Goal: Obtain resource: Download file/media

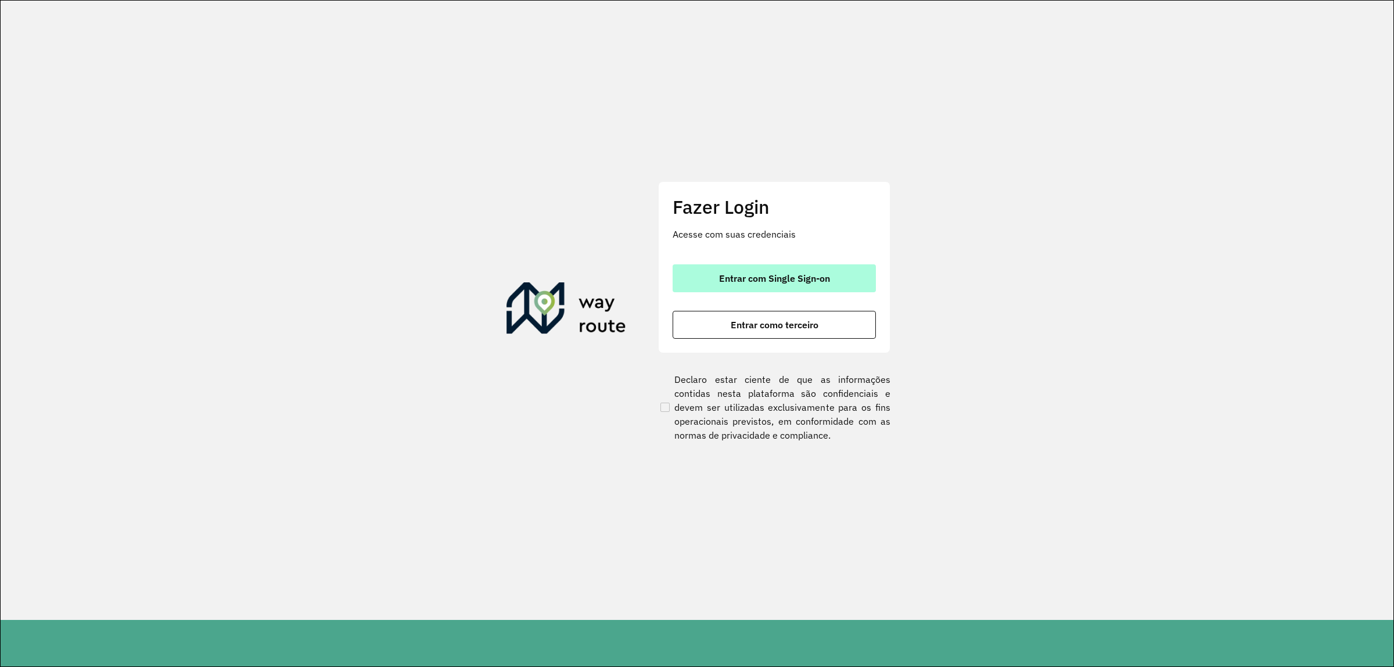
click at [789, 268] on button "Entrar com Single Sign-on" at bounding box center [774, 278] width 203 height 28
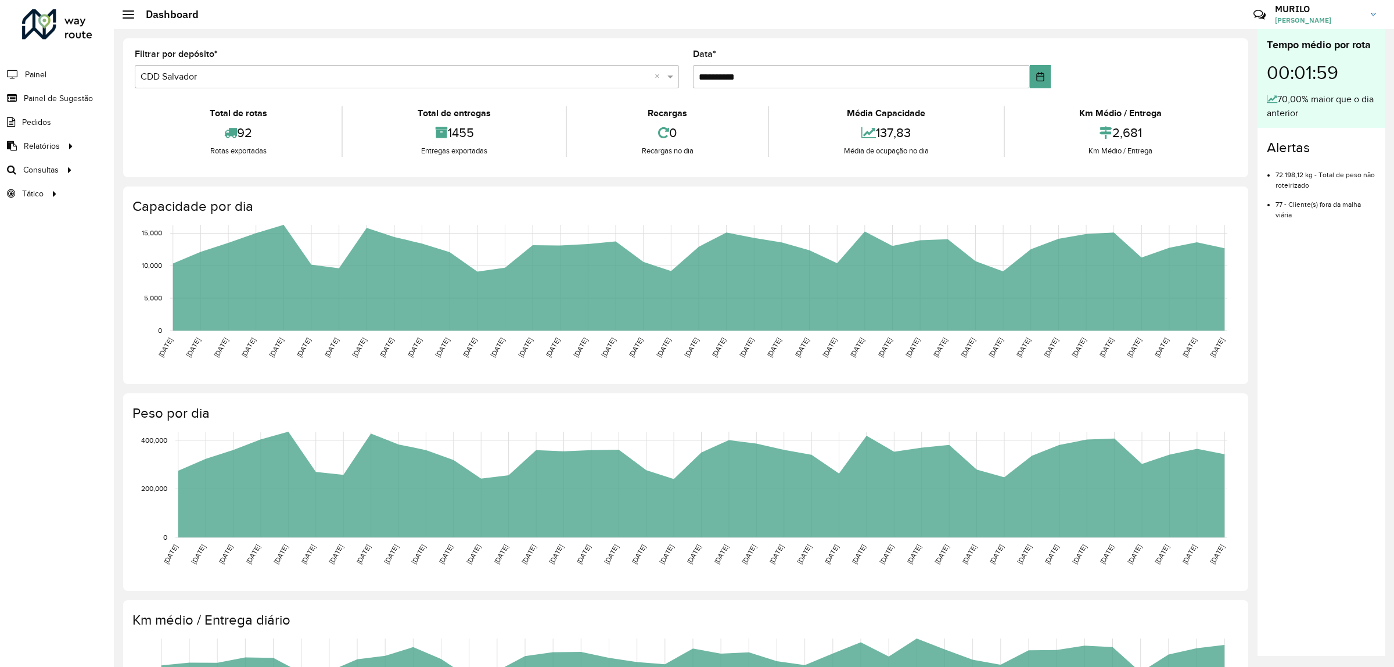
drag, startPoint x: 600, startPoint y: 170, endPoint x: 591, endPoint y: 170, distance: 9.3
click at [600, 170] on div "**********" at bounding box center [685, 107] width 1125 height 139
click at [442, 176] on link "Setor" at bounding box center [483, 177] width 144 height 23
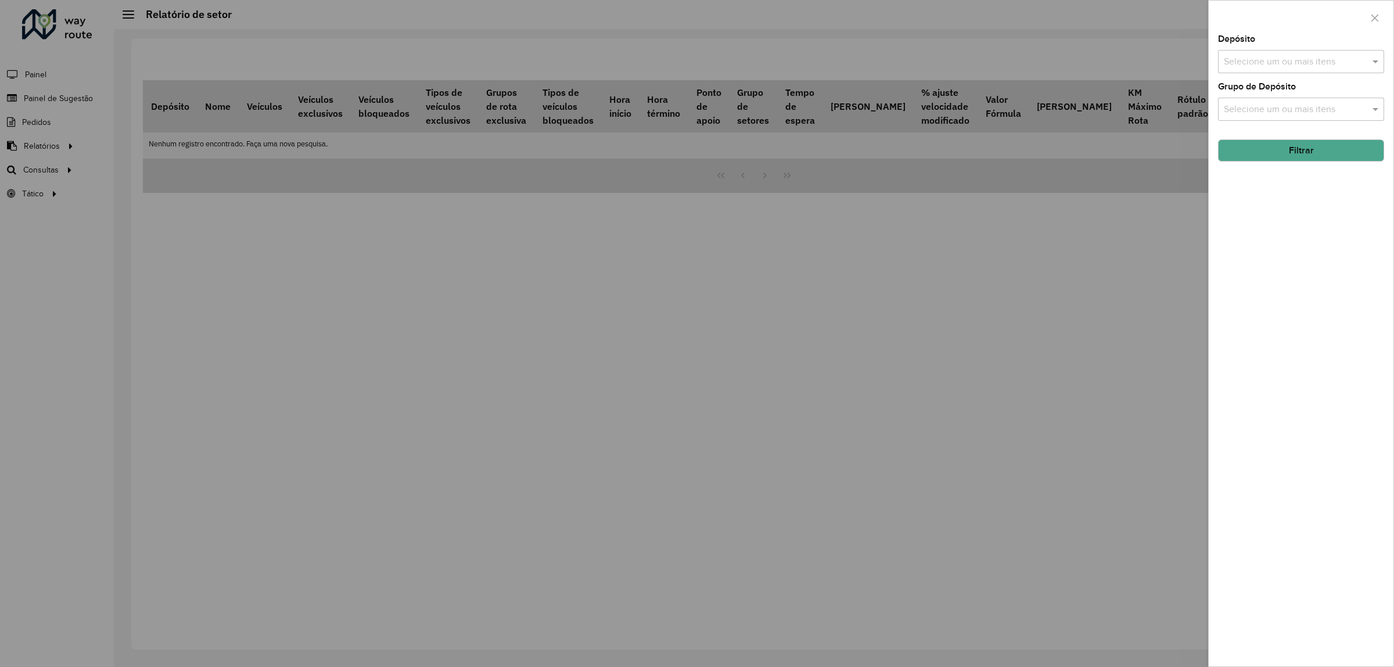
click at [1320, 113] on input "text" at bounding box center [1295, 110] width 149 height 14
click at [1285, 189] on div "Geo NE" at bounding box center [1300, 188] width 165 height 20
click at [1296, 74] on div "Depósito Selecione um ou mais itens Grupo de Depósito Selecione um ou mais iten…" at bounding box center [1301, 350] width 185 height 631
click at [1320, 64] on input "text" at bounding box center [1295, 62] width 149 height 14
click at [1282, 140] on div "CDD Salvador" at bounding box center [1300, 140] width 165 height 20
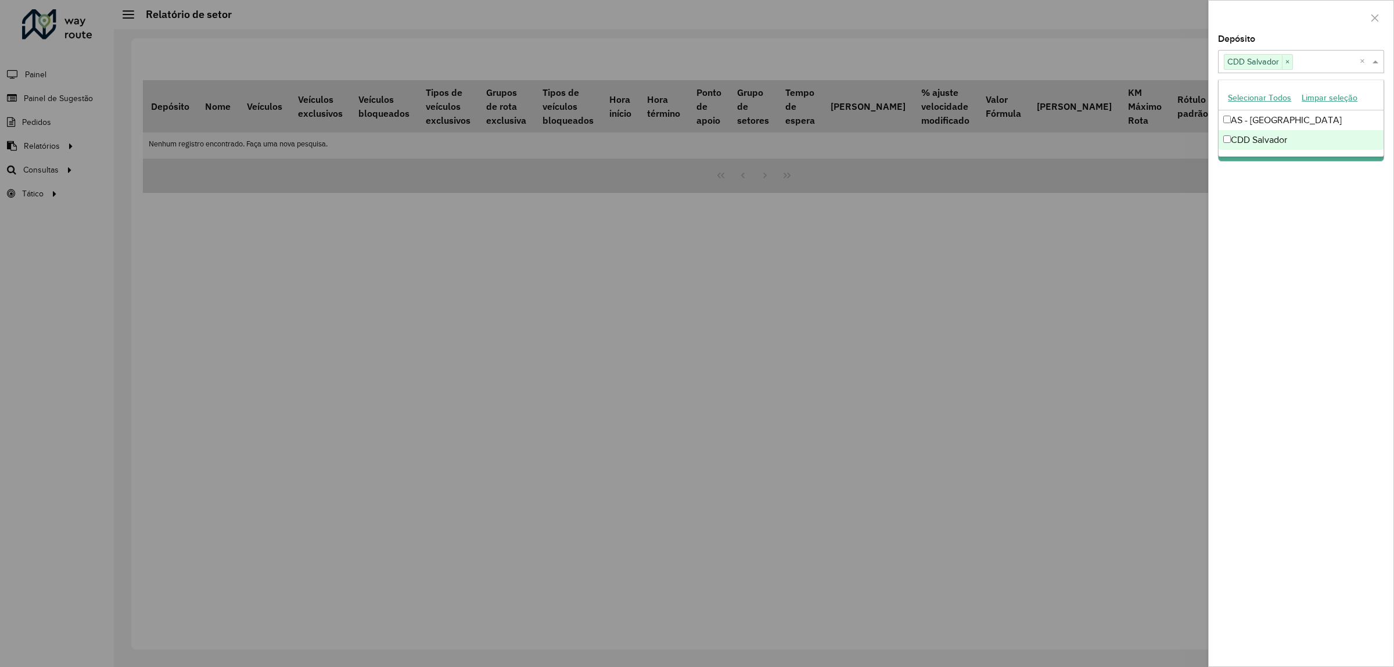
drag, startPoint x: 1357, startPoint y: 220, endPoint x: 1349, endPoint y: 234, distance: 16.6
click at [1354, 226] on div "Depósito Selecione um ou mais itens CDD Salvador × × Grupo de Depósito Selecion…" at bounding box center [1301, 350] width 185 height 631
click at [1316, 161] on button "Filtrar" at bounding box center [1301, 150] width 166 height 22
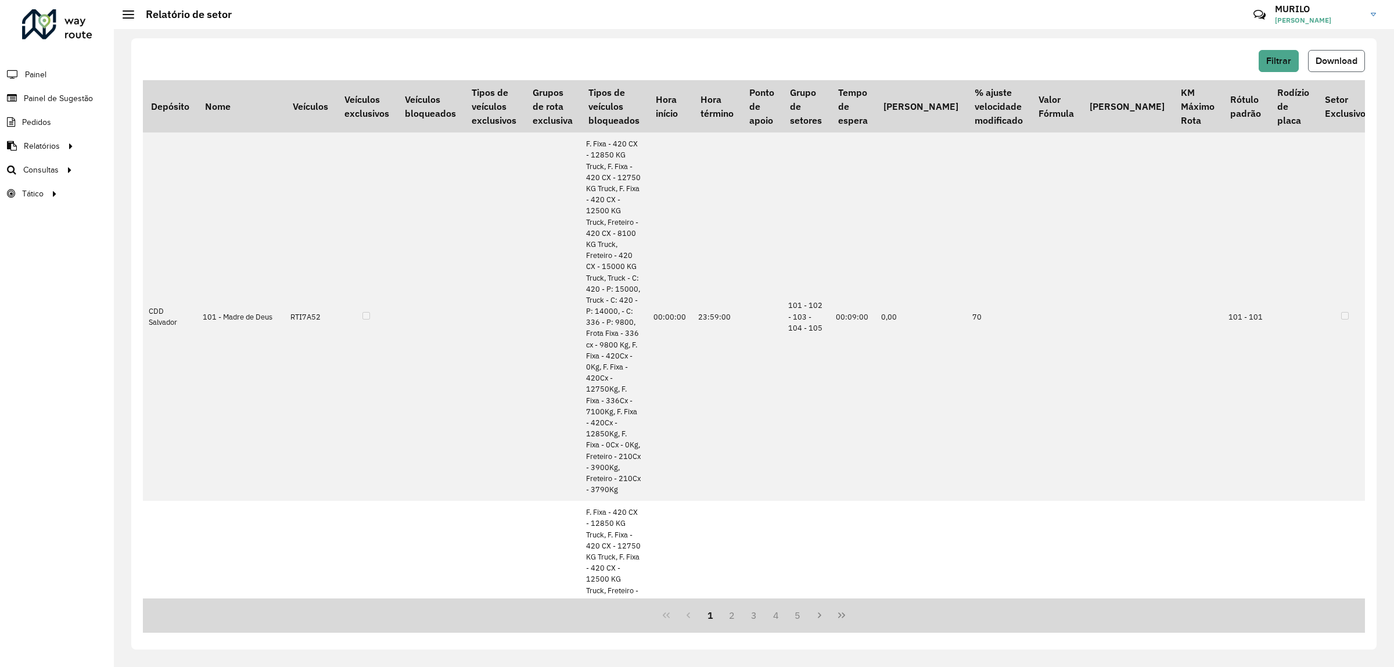
click at [1343, 54] on button "Download" at bounding box center [1336, 61] width 57 height 22
